Goal: Navigation & Orientation: Understand site structure

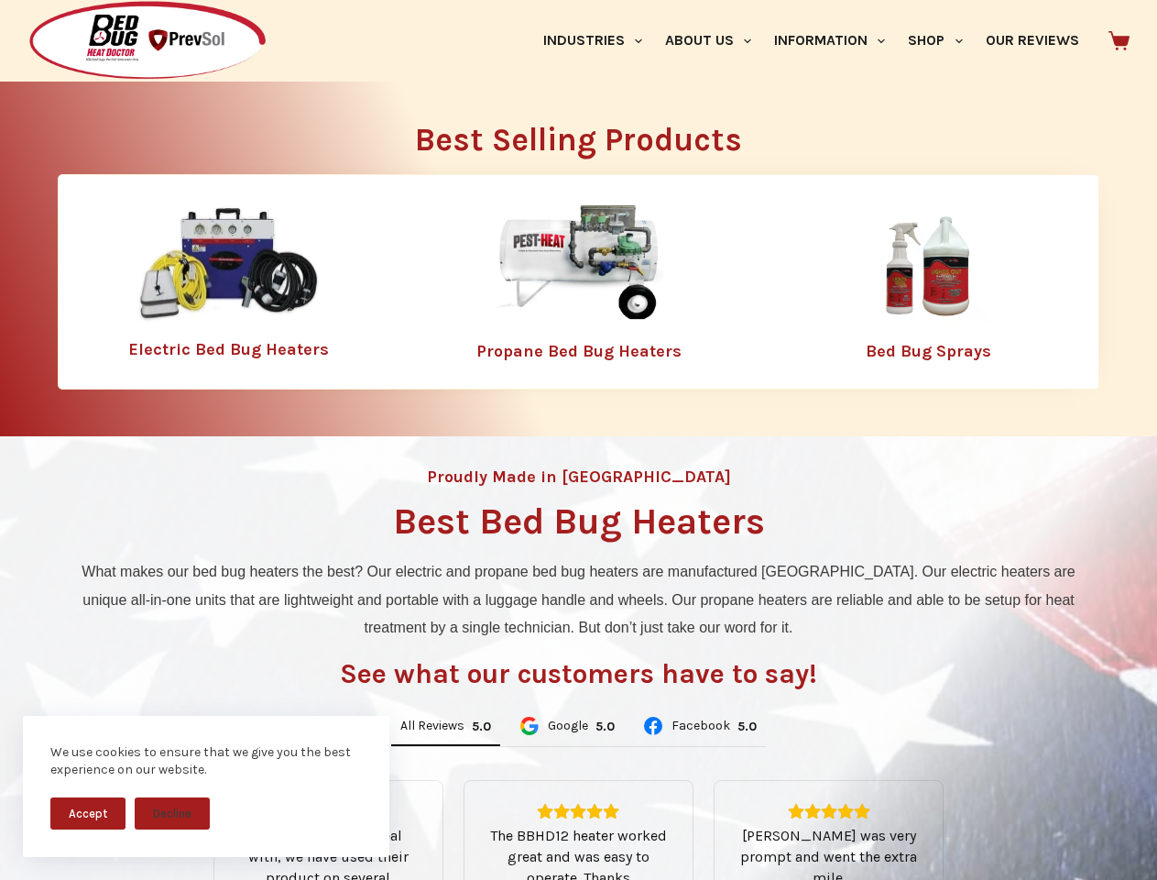
click at [578, 440] on div "Proudly Made in [GEOGRAPHIC_DATA] Best Bed Bug Heaters What makes our bed bug h…" at bounding box center [578, 770] width 1157 height 668
click at [88, 813] on button "Accept" at bounding box center [87, 813] width 75 height 32
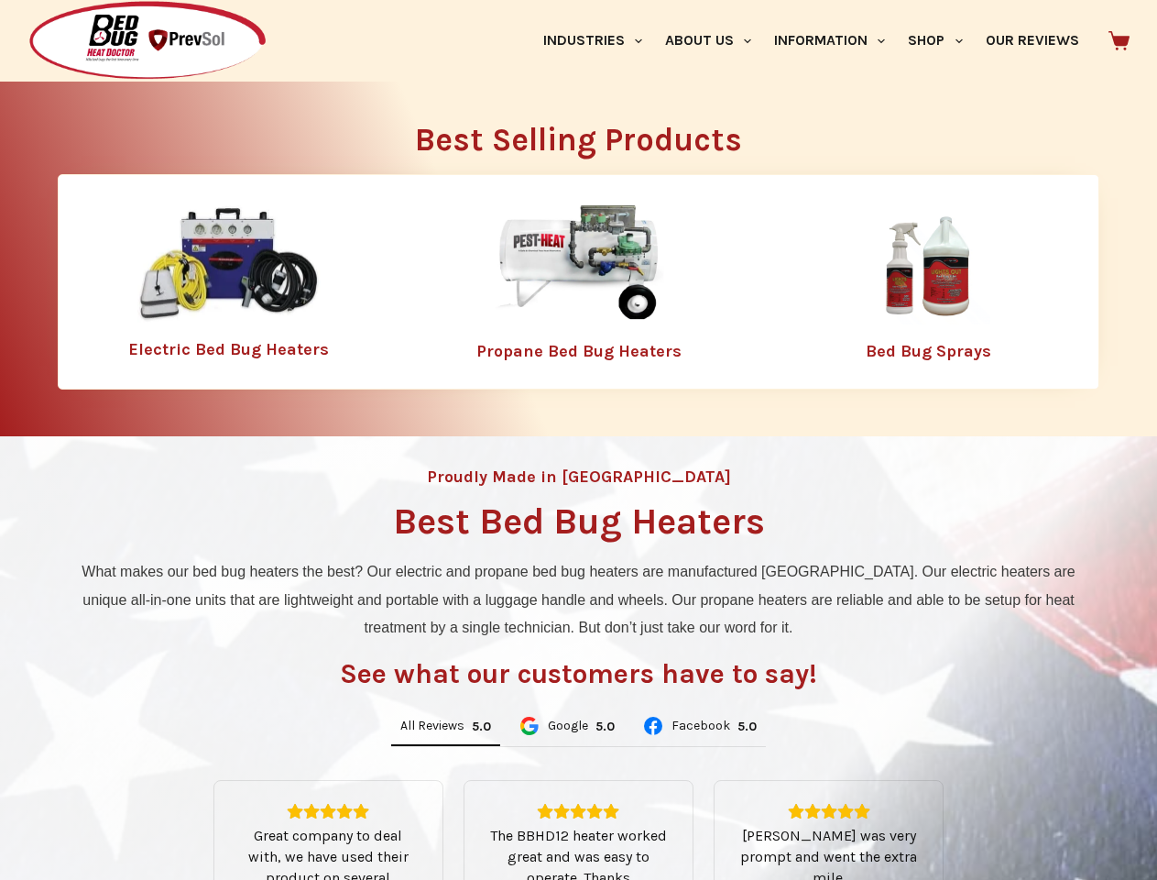
click at [172, 813] on button "Decline" at bounding box center [172, 827] width 75 height 32
click at [599, 40] on link "Industries" at bounding box center [592, 41] width 122 height 82
click at [716, 40] on link "About Us" at bounding box center [707, 41] width 109 height 82
click at [837, 40] on link "Information" at bounding box center [830, 41] width 134 height 82
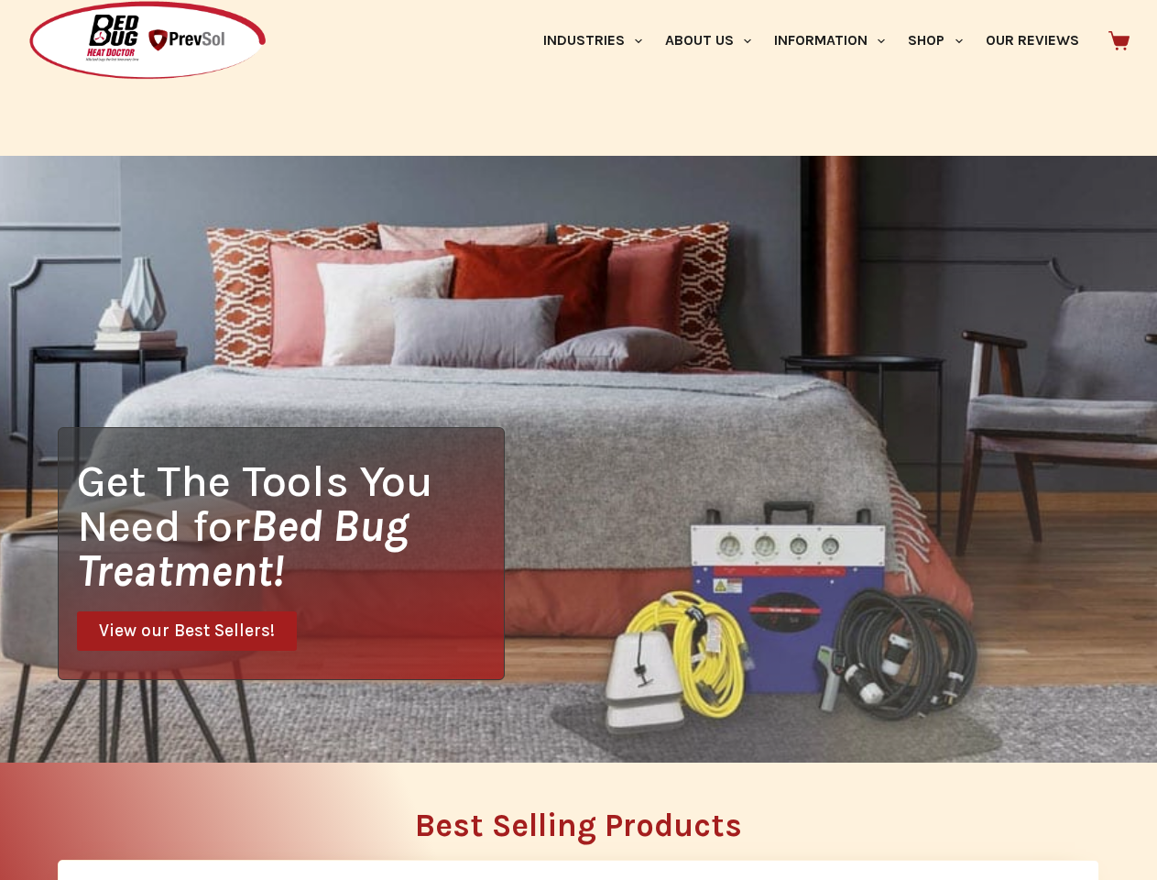
click at [943, 40] on link "Shop" at bounding box center [935, 41] width 77 height 82
click at [445, 727] on div "Get The Tools You Need for Bed Bug Treatment! View our Best Sellers!" at bounding box center [578, 459] width 1157 height 607
click at [566, 727] on div "Get The Tools You Need for Bed Bug Treatment! View our Best Sellers!" at bounding box center [578, 459] width 1157 height 607
